Goal: Task Accomplishment & Management: Complete application form

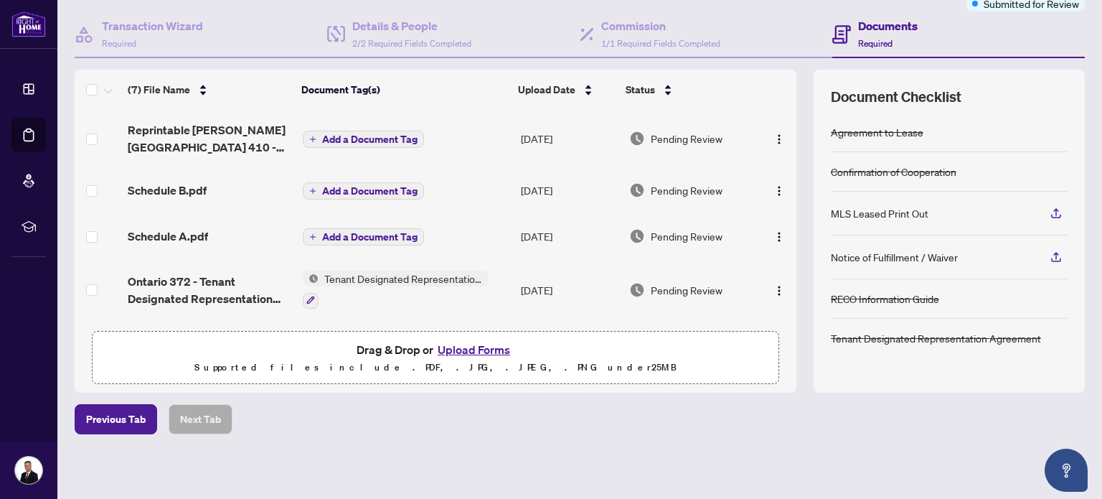
click at [465, 346] on button "Upload Forms" at bounding box center [473, 349] width 81 height 19
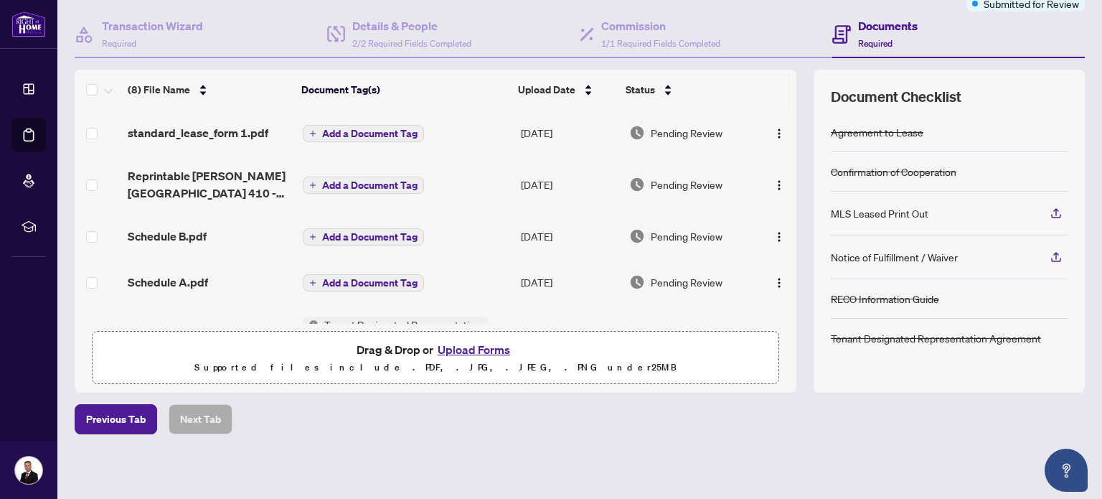
click at [463, 347] on button "Upload Forms" at bounding box center [473, 349] width 81 height 19
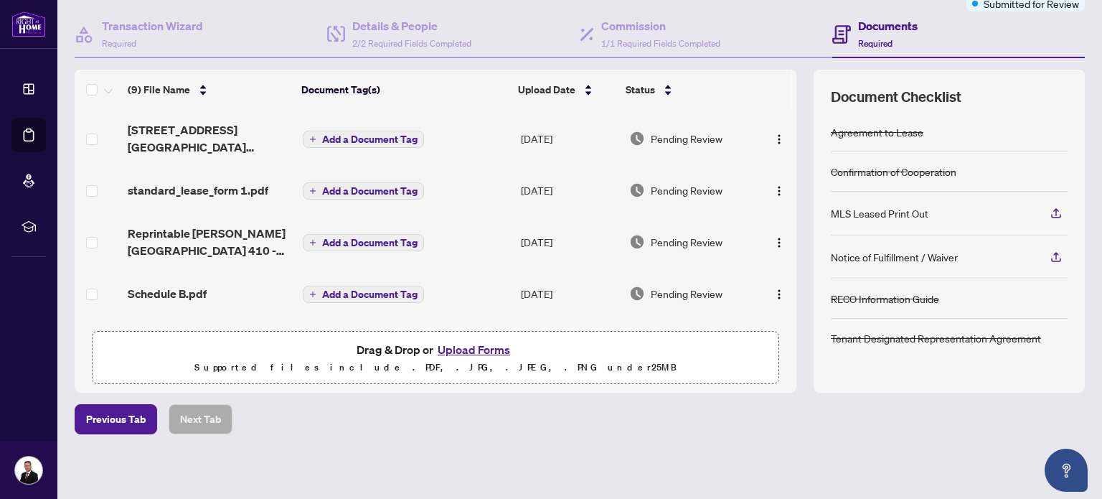
click at [471, 349] on button "Upload Forms" at bounding box center [473, 349] width 81 height 19
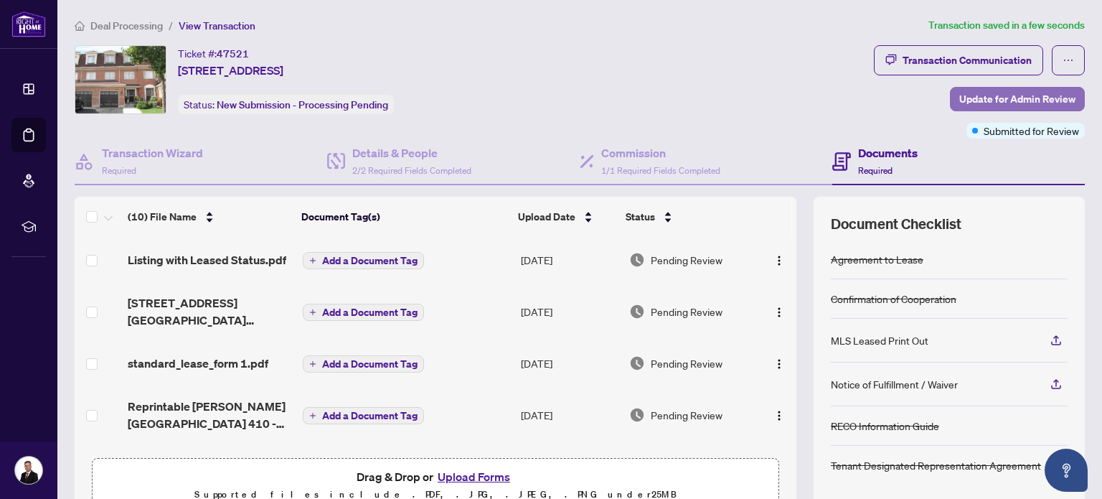
click at [1009, 93] on span "Update for Admin Review" at bounding box center [1017, 99] width 116 height 23
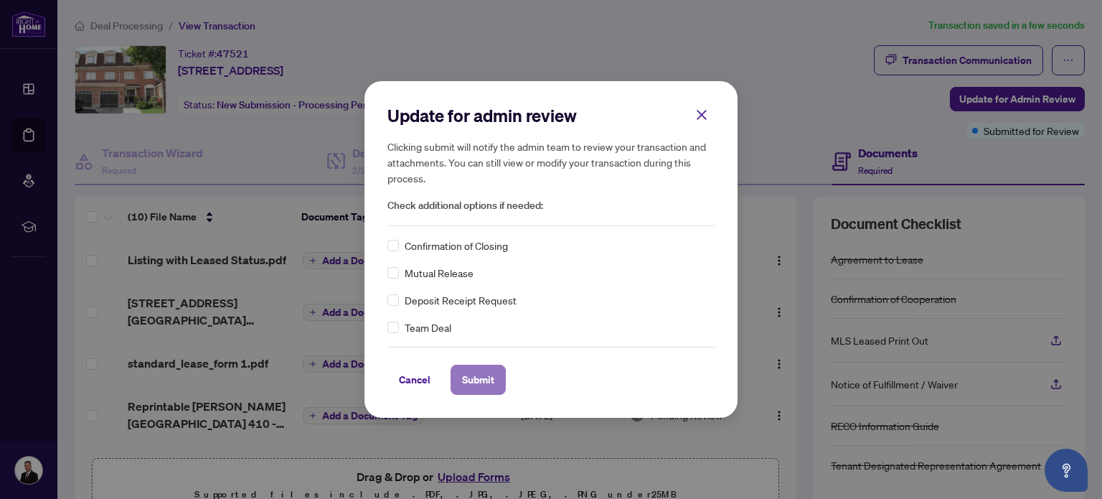
click at [477, 382] on span "Submit" at bounding box center [478, 379] width 32 height 23
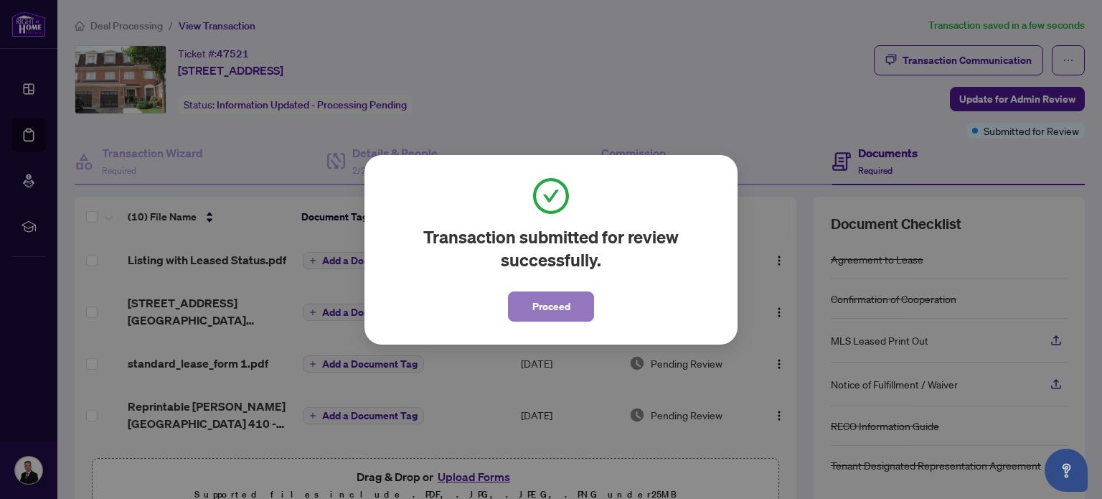
click at [546, 309] on span "Proceed" at bounding box center [551, 306] width 38 height 23
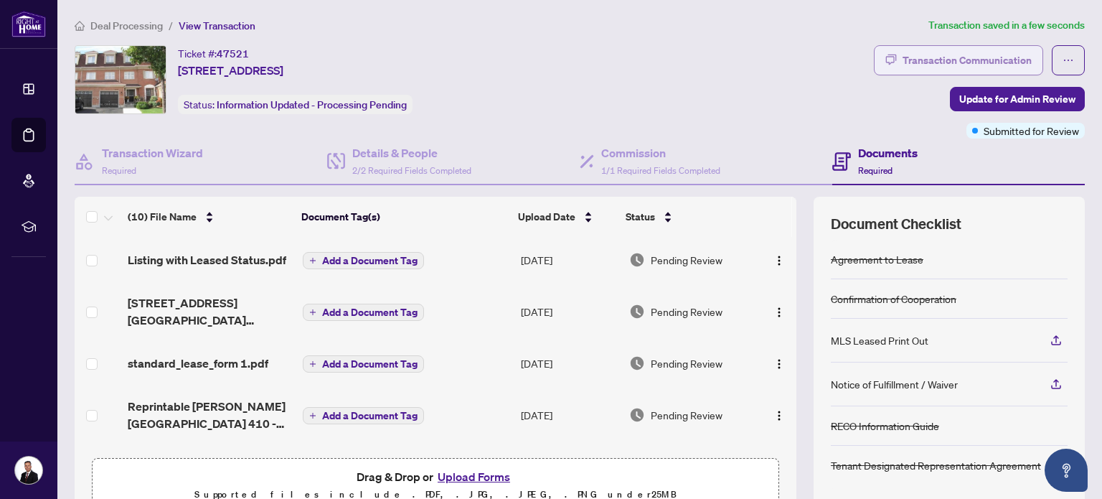
click at [943, 60] on div "Transaction Communication" at bounding box center [966, 60] width 129 height 23
type textarea "**********"
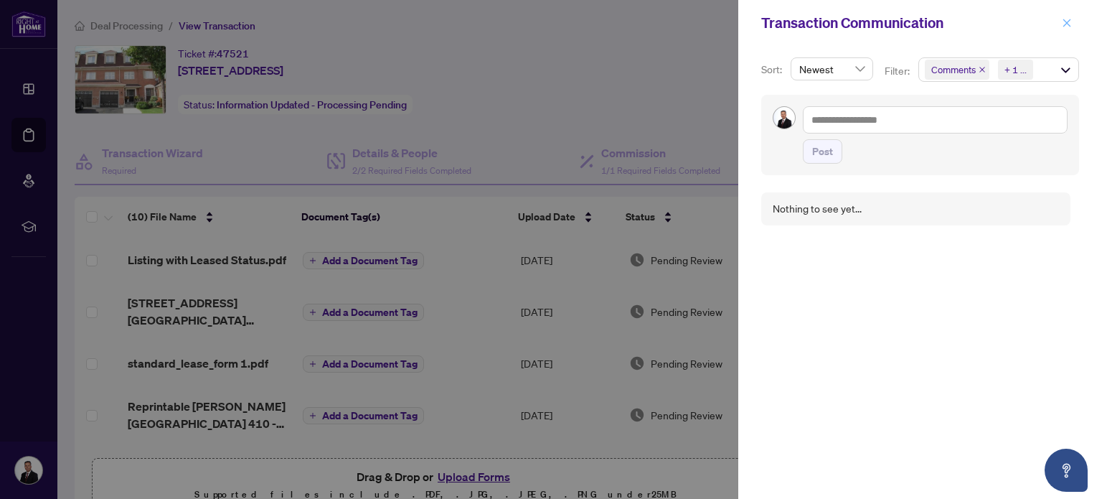
click at [1065, 19] on icon "close" at bounding box center [1067, 23] width 10 height 10
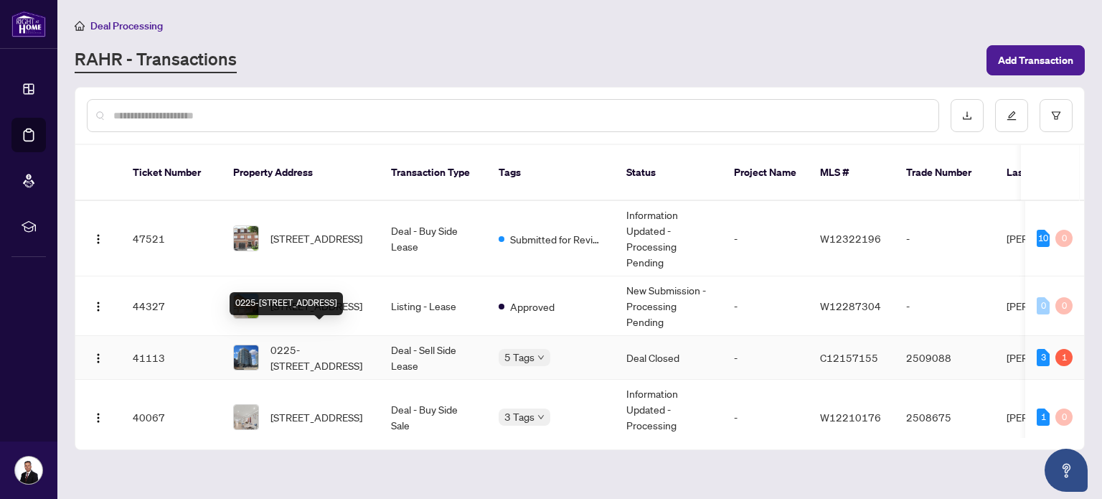
click at [314, 341] on span "0225-[STREET_ADDRESS]" at bounding box center [319, 357] width 98 height 32
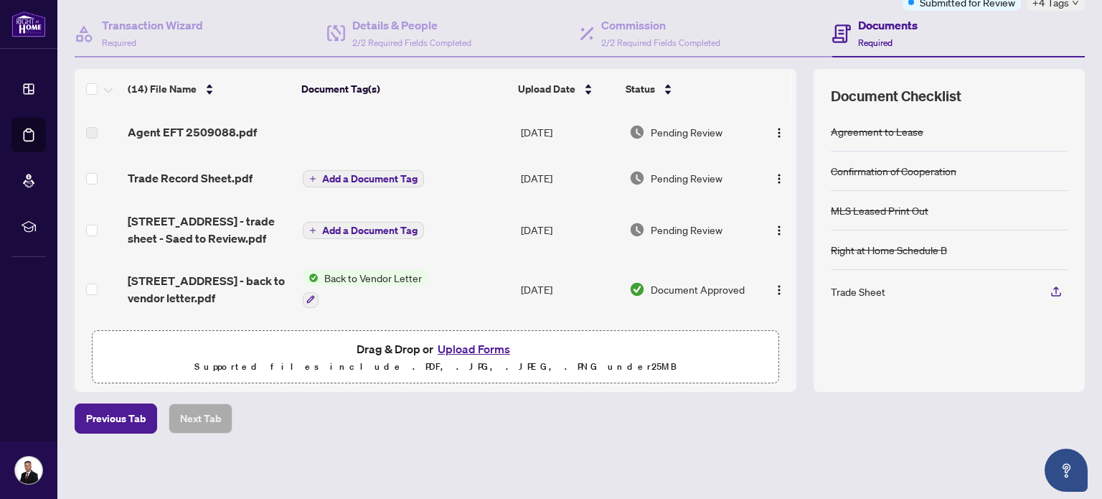
click at [666, 176] on span "Pending Review" at bounding box center [687, 178] width 72 height 16
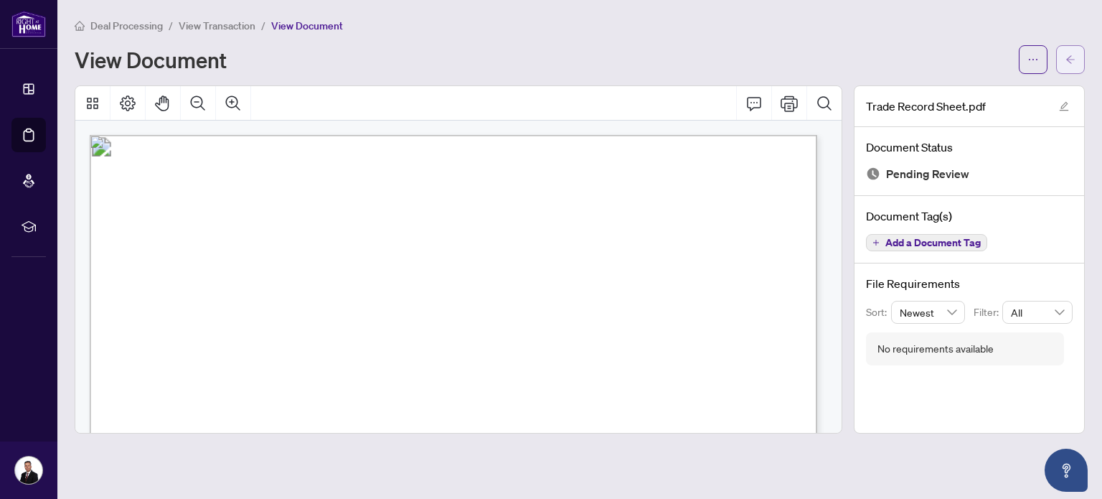
click at [1077, 57] on button "button" at bounding box center [1070, 59] width 29 height 29
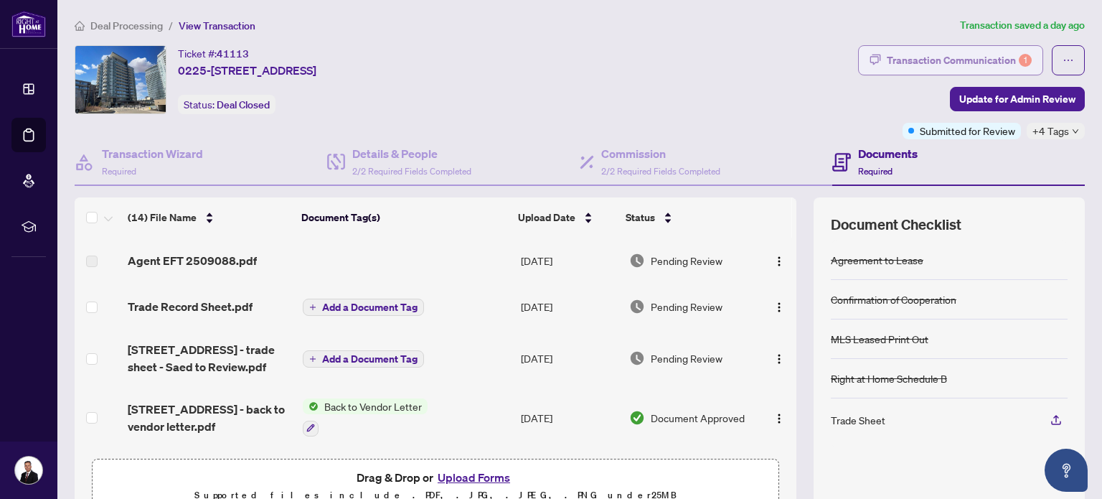
click at [928, 59] on div "Transaction Communication 1" at bounding box center [959, 60] width 145 height 23
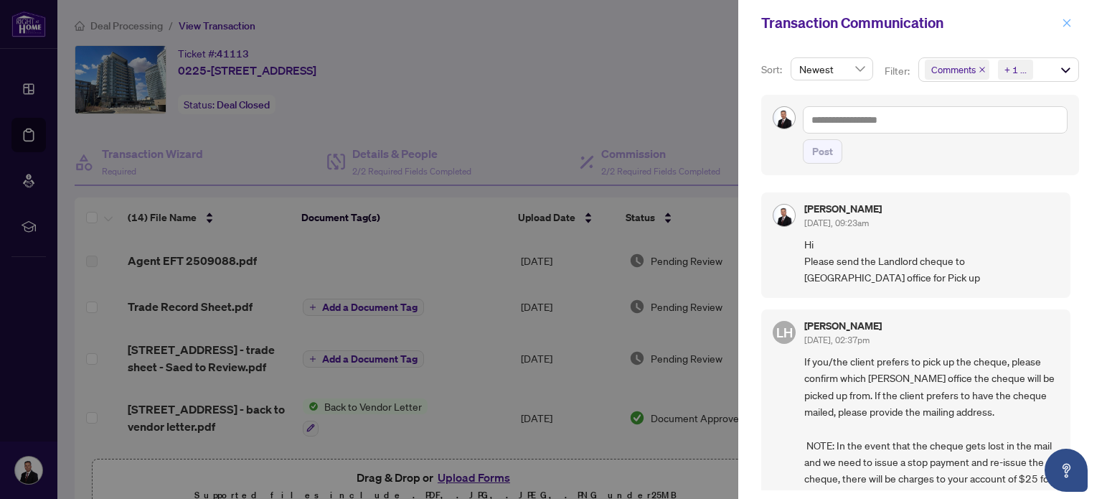
click at [1070, 22] on icon "close" at bounding box center [1067, 23] width 10 height 10
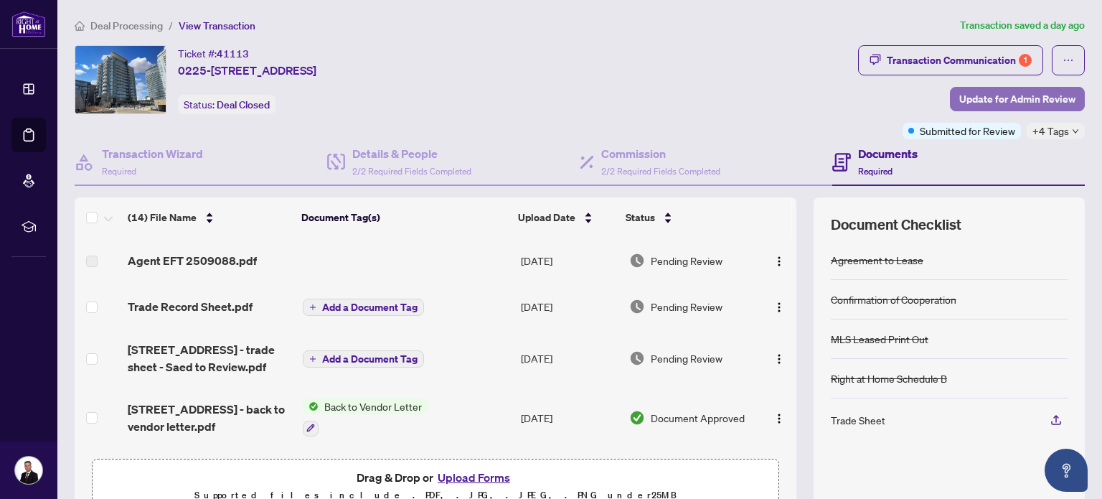
click at [1001, 97] on span "Update for Admin Review" at bounding box center [1017, 99] width 116 height 23
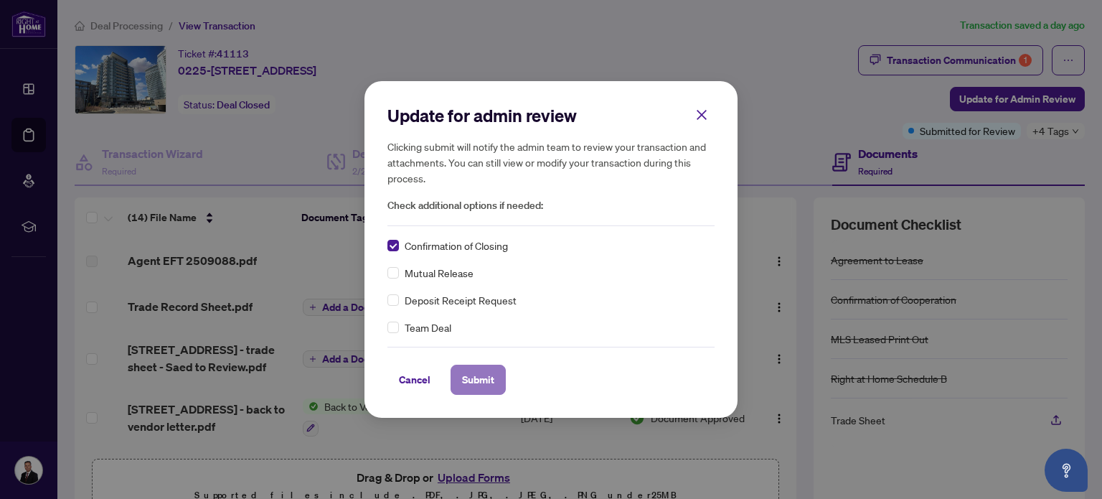
click at [475, 378] on span "Submit" at bounding box center [478, 379] width 32 height 23
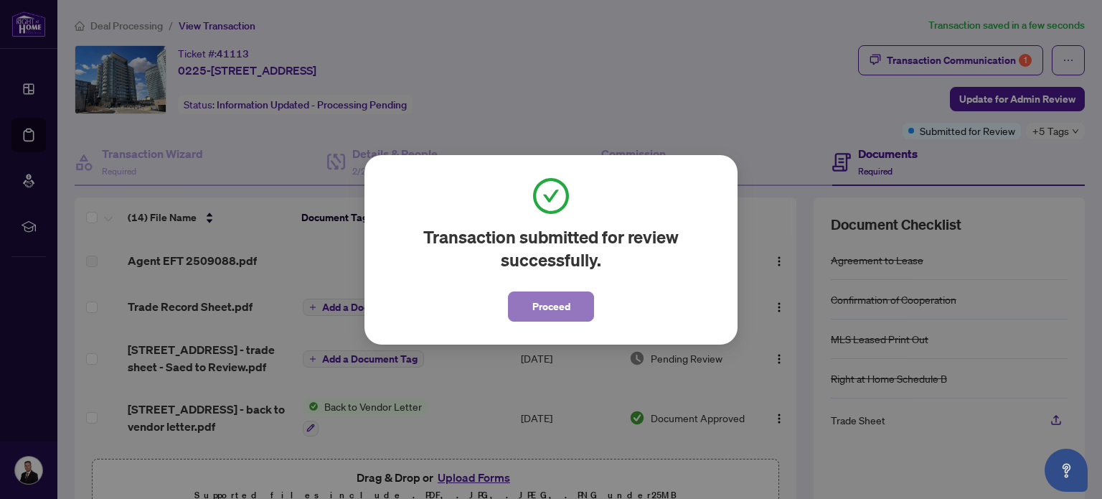
click at [552, 307] on span "Proceed" at bounding box center [551, 306] width 38 height 23
